Goal: Check status: Check status

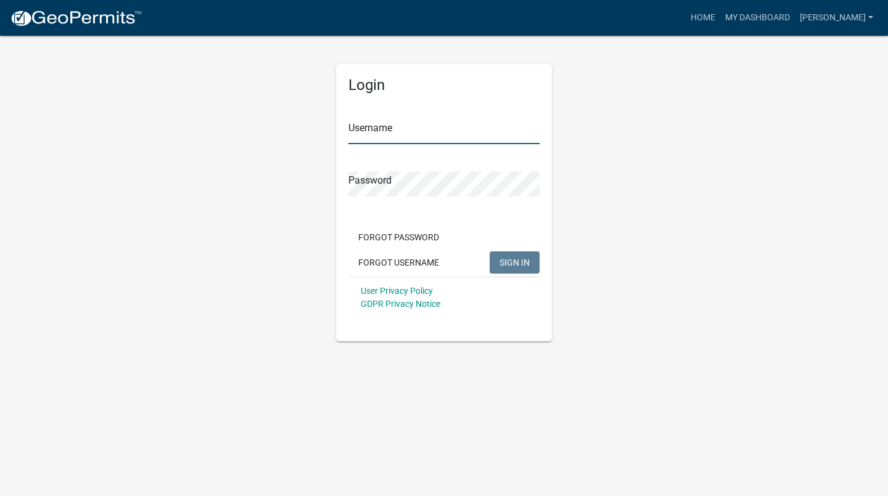
type input "[PERSON_NAME]"
click at [520, 263] on span "SIGN IN" at bounding box center [514, 262] width 30 height 10
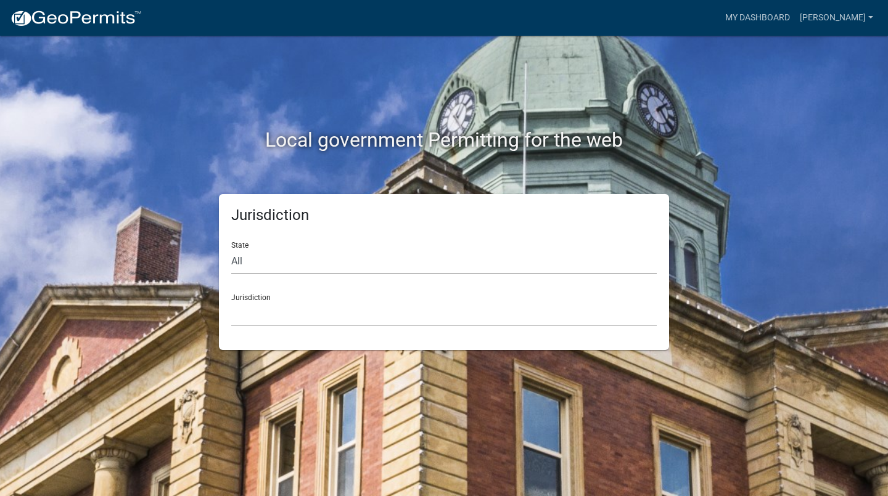
click at [309, 257] on select "All [US_STATE] [US_STATE] [US_STATE] [US_STATE] [US_STATE] [US_STATE] [US_STATE…" at bounding box center [443, 261] width 425 height 25
select select "[US_STATE]"
click at [231, 249] on select "All [US_STATE] [US_STATE] [US_STATE] [US_STATE] [US_STATE] [US_STATE] [US_STATE…" at bounding box center [443, 261] width 425 height 25
click at [294, 302] on select "[GEOGRAPHIC_DATA], [US_STATE][PERSON_NAME][GEOGRAPHIC_DATA], [US_STATE][PERSON_…" at bounding box center [443, 314] width 425 height 25
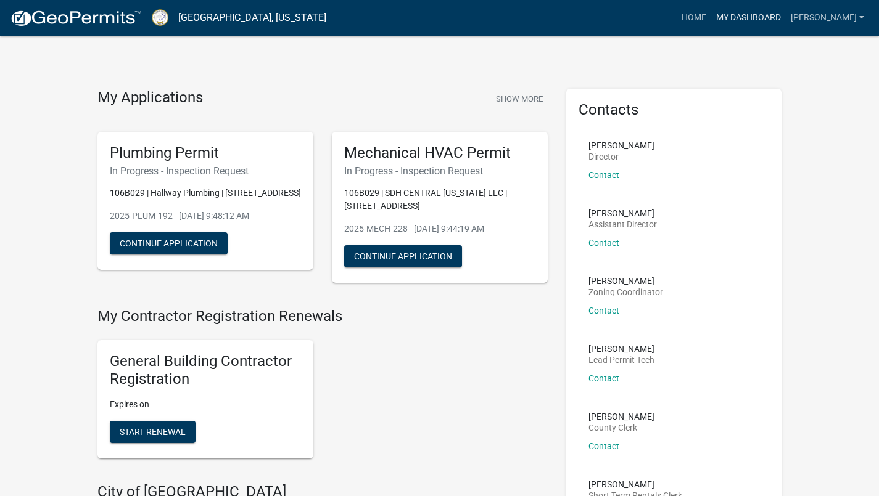
click at [782, 20] on link "My Dashboard" at bounding box center [748, 17] width 75 height 23
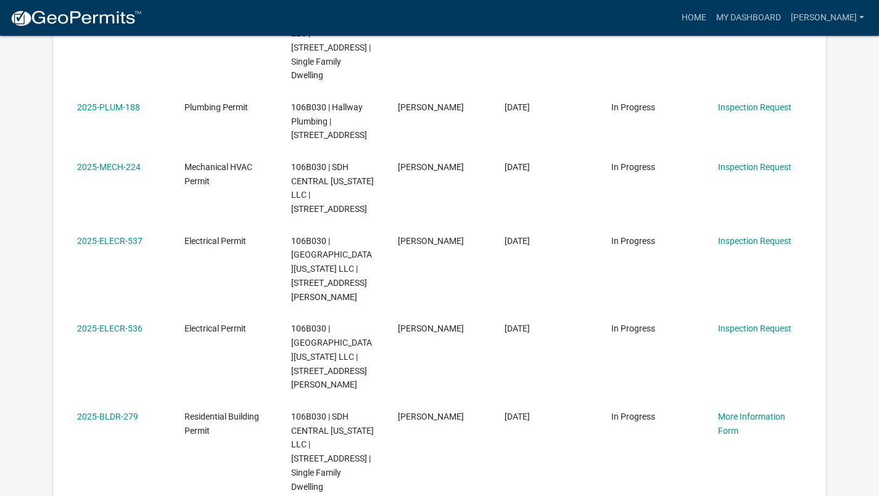
scroll to position [627, 0]
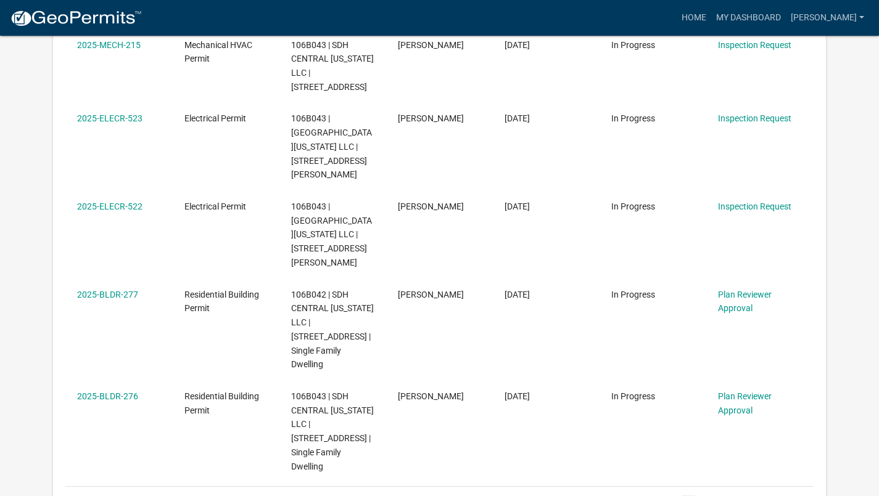
scroll to position [652, 0]
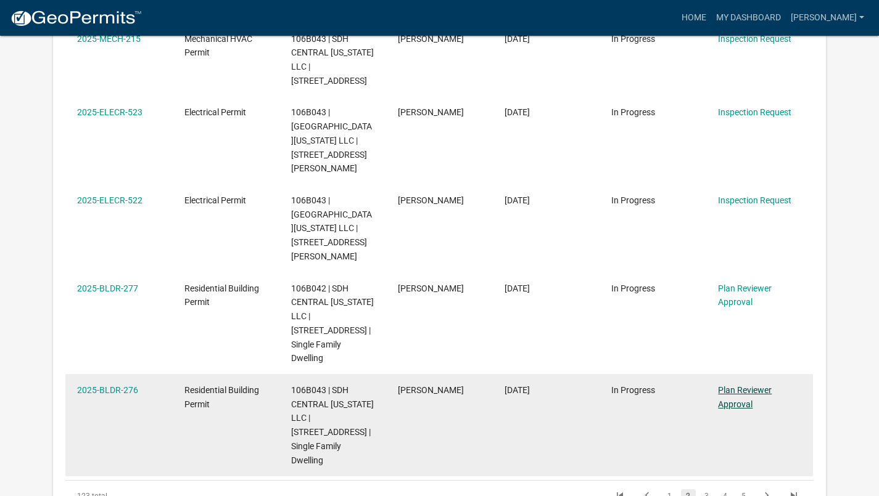
click at [749, 385] on link "Plan Reviewer Approval" at bounding box center [745, 397] width 54 height 24
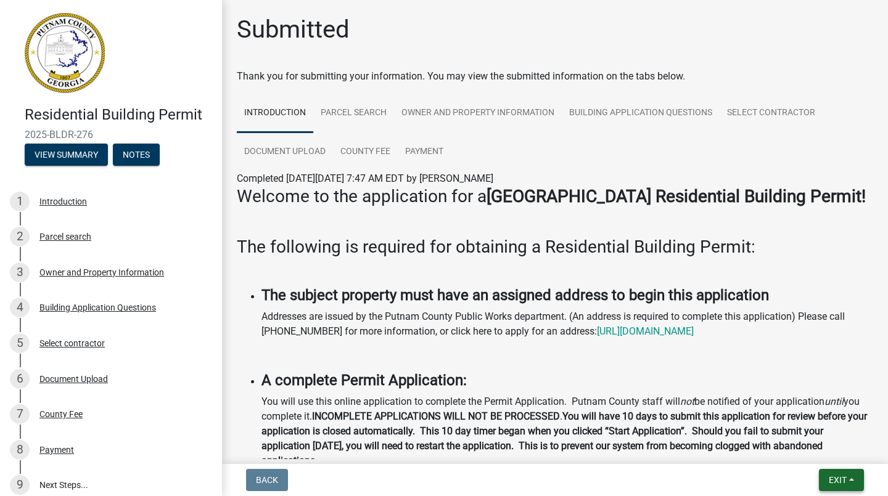
click at [850, 482] on button "Exit" at bounding box center [841, 480] width 45 height 22
